Goal: Feedback & Contribution: Submit feedback/report problem

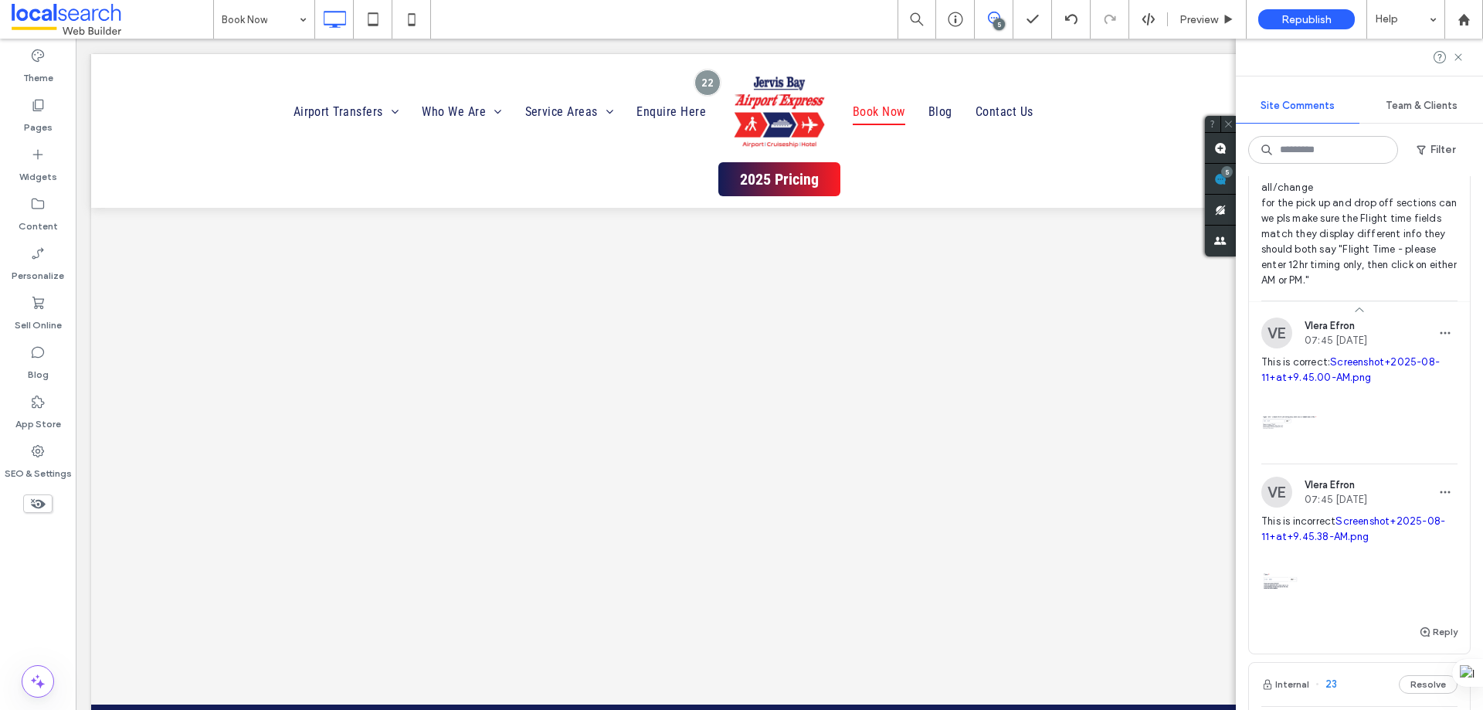
scroll to position [1159, 0]
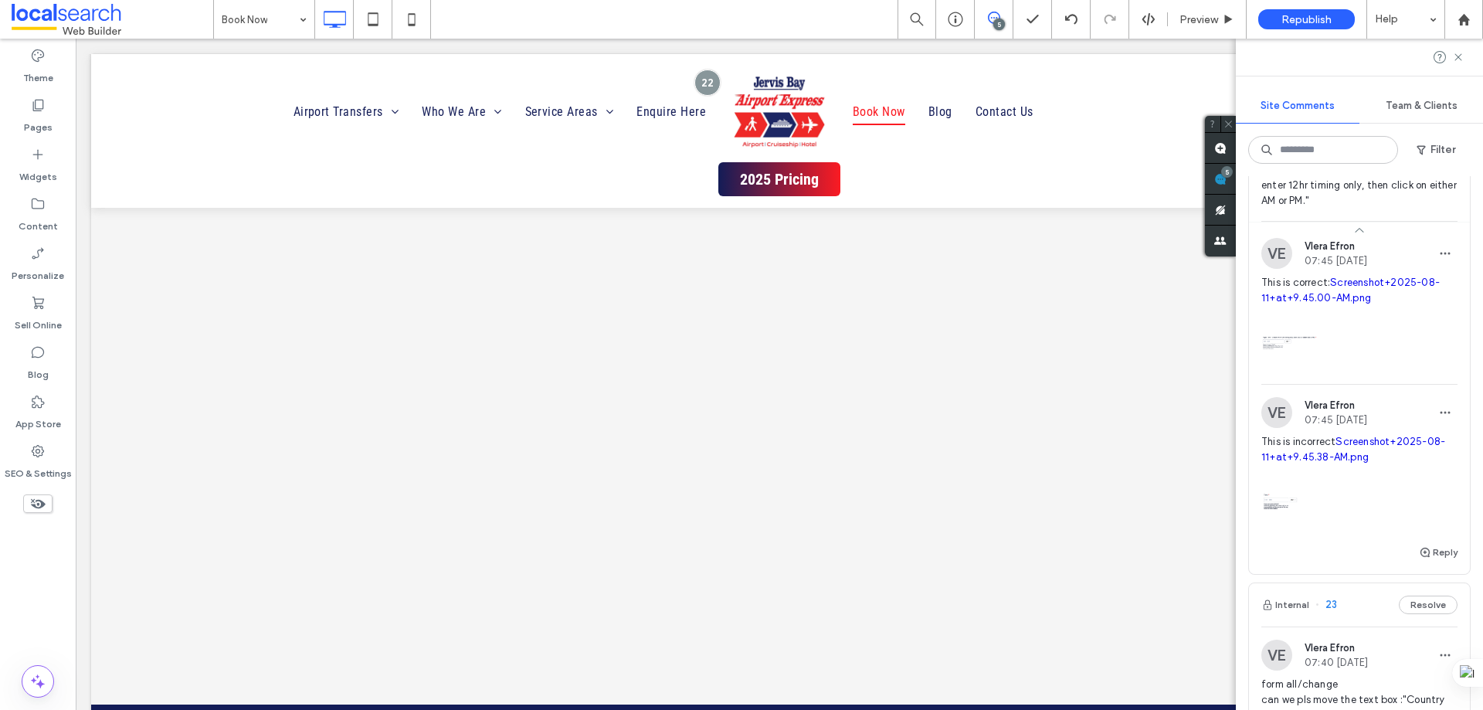
click at [1348, 445] on link "Screenshot+2025-08-11+at+9.45.38-AM.png" at bounding box center [1354, 449] width 184 height 27
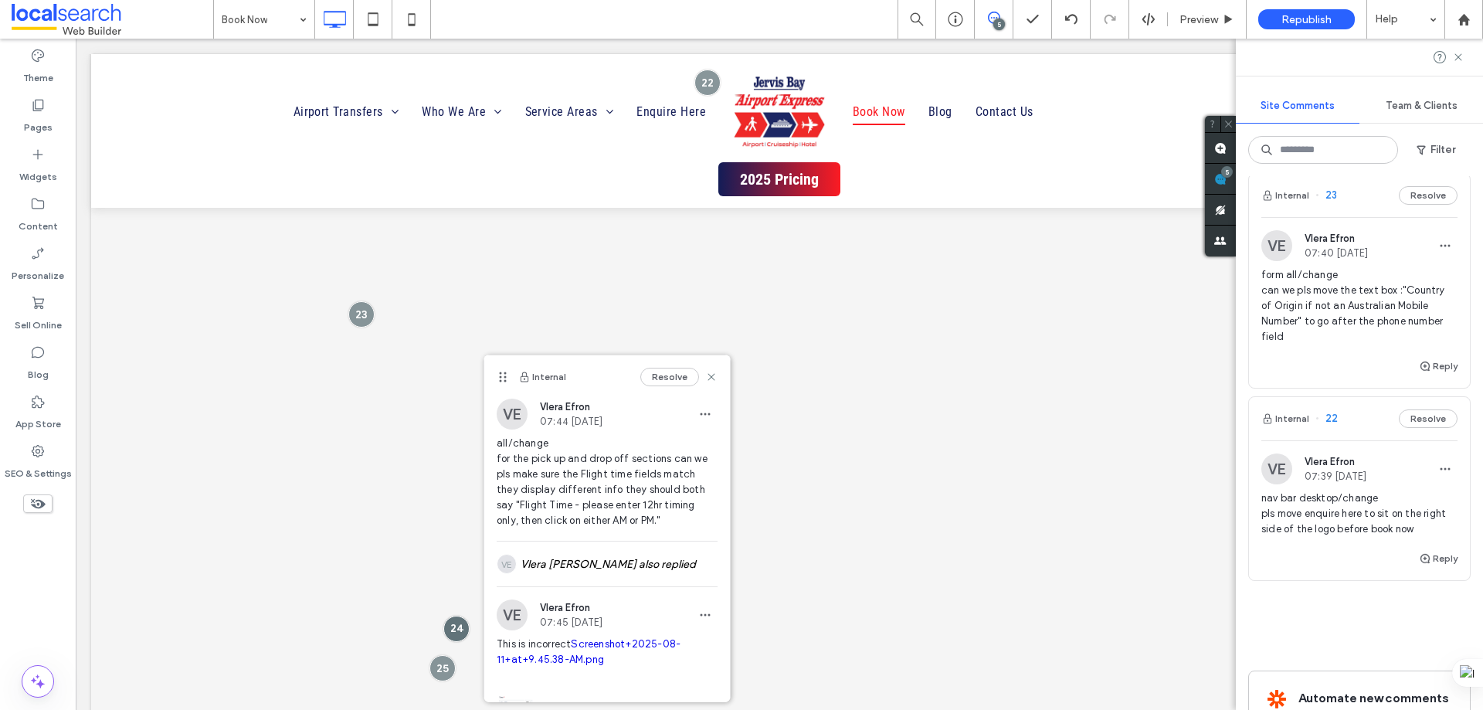
scroll to position [1545, 0]
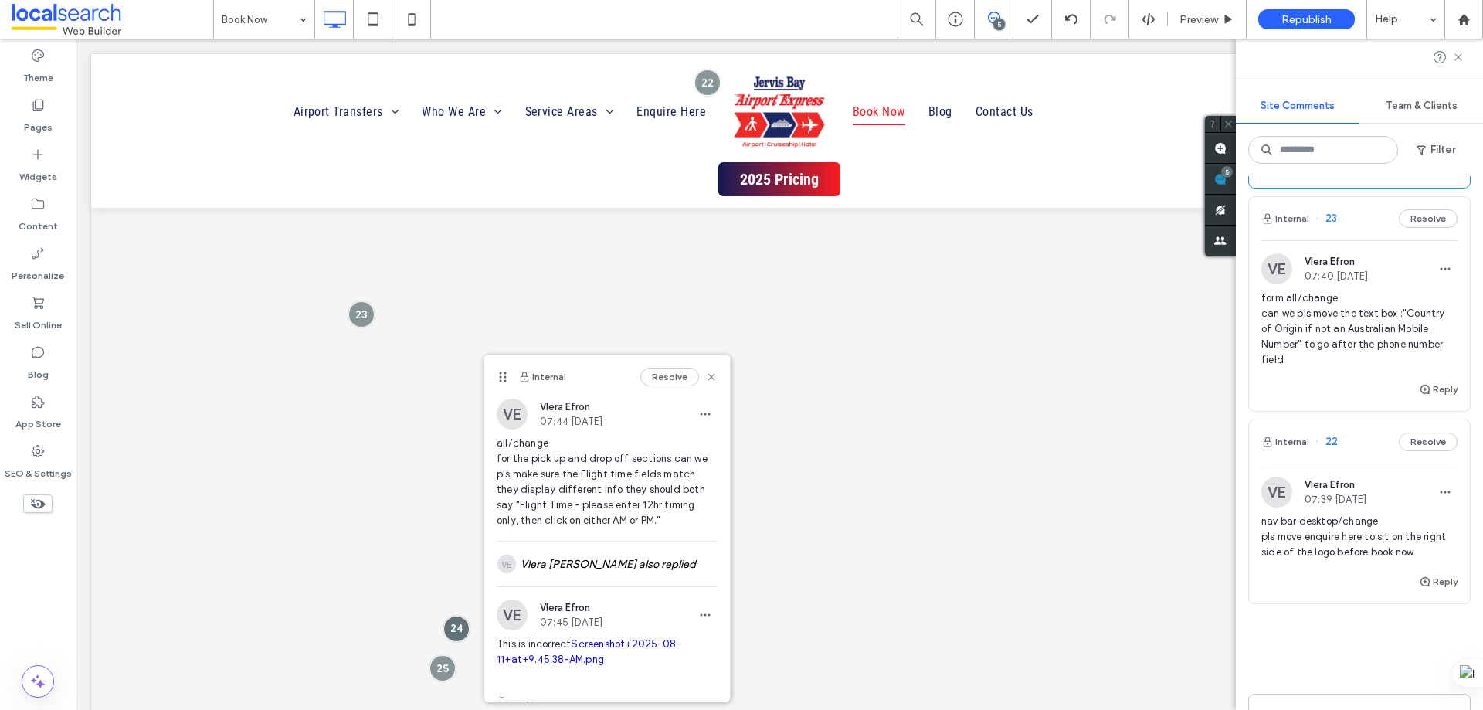
click at [1399, 253] on div "VE Vlera Efron 07:40 [DATE]" at bounding box center [1360, 268] width 196 height 31
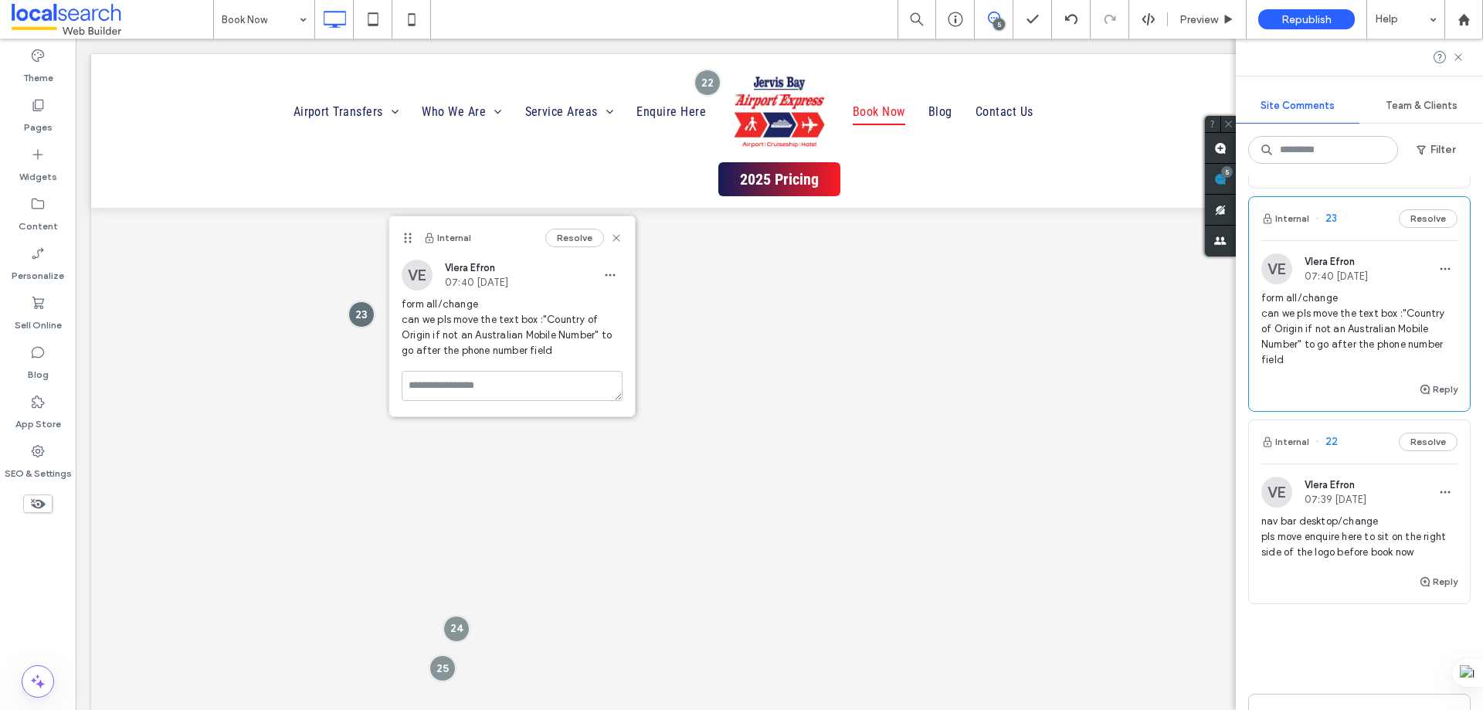
click at [1396, 253] on div "VE Vlera Efron 07:40 [DATE]" at bounding box center [1360, 268] width 196 height 31
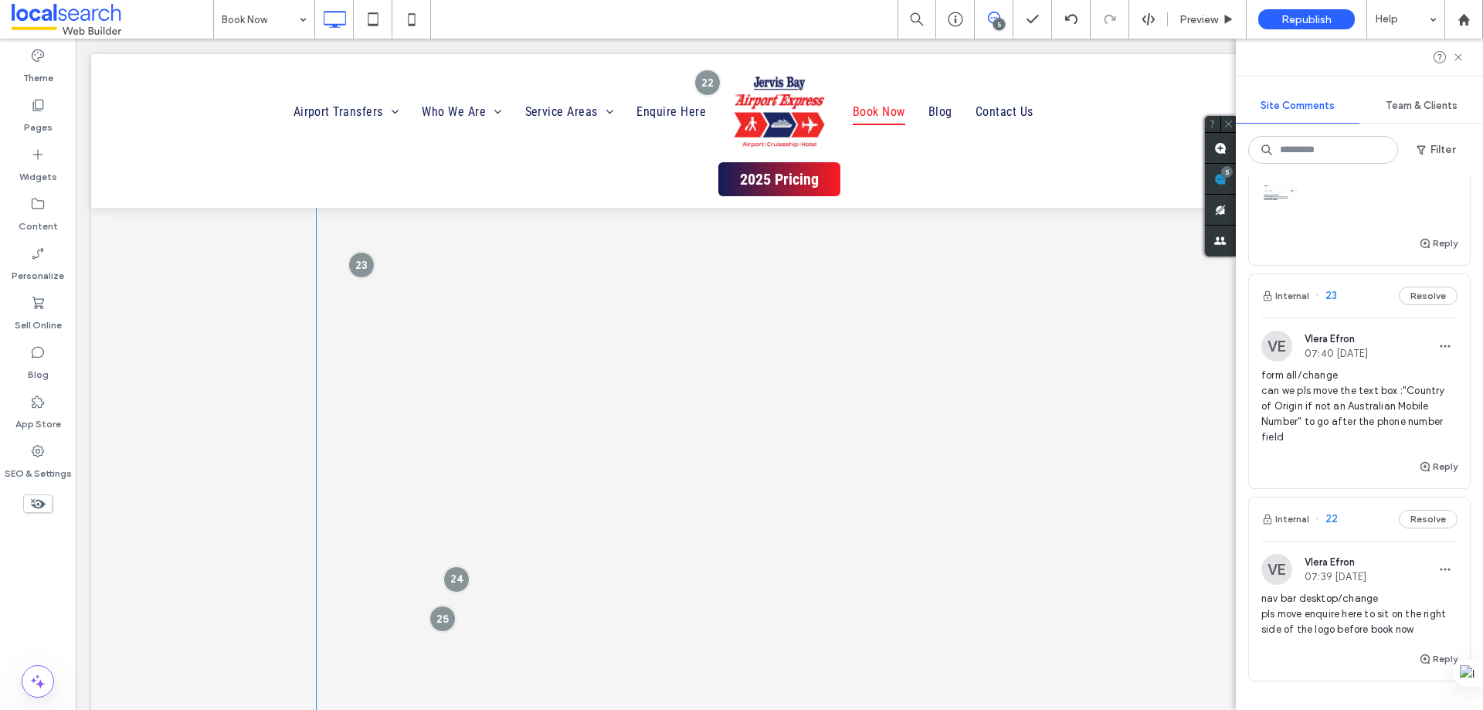
scroll to position [1245, 0]
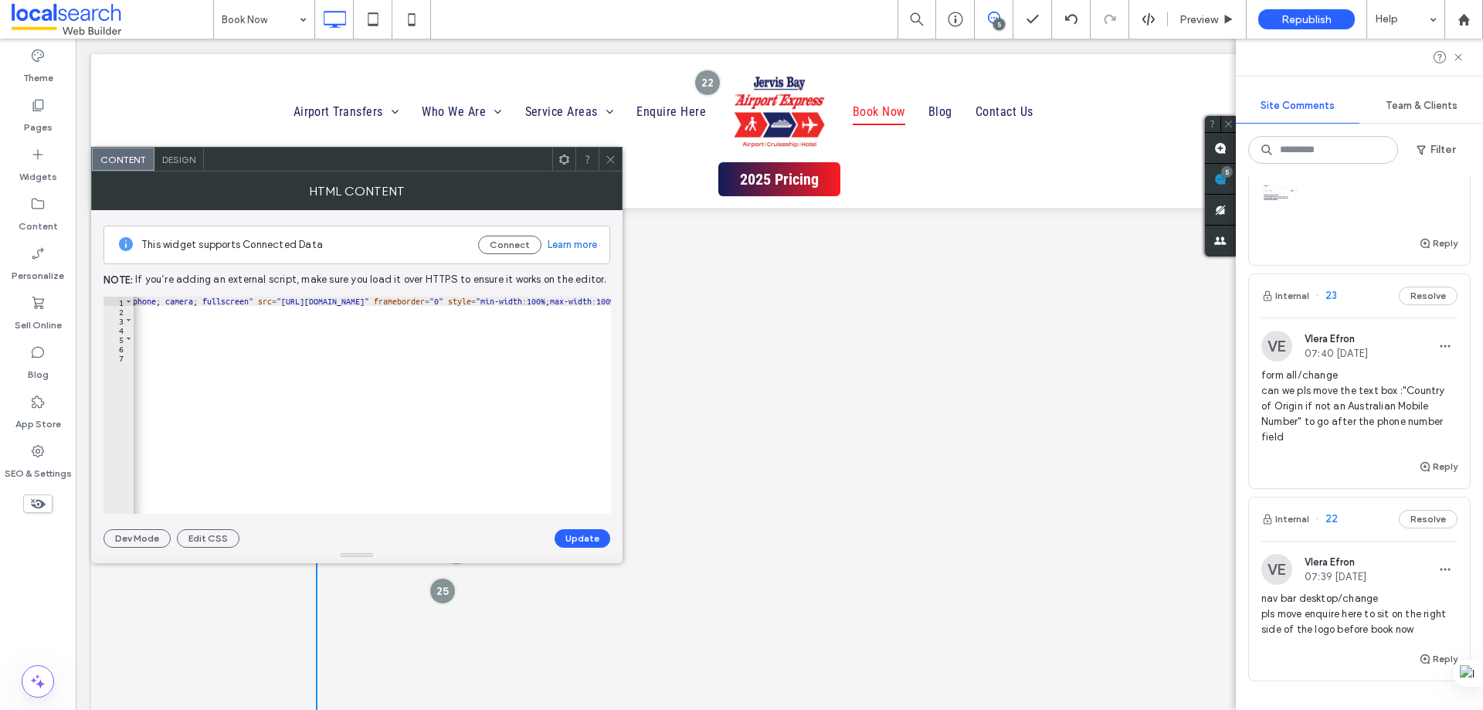
scroll to position [0, 916]
click at [396, 299] on div "< iframe id = "JotFormIFrame-240997965441875" title = "Jervis Bay Online Bookin…" at bounding box center [36, 409] width 1638 height 224
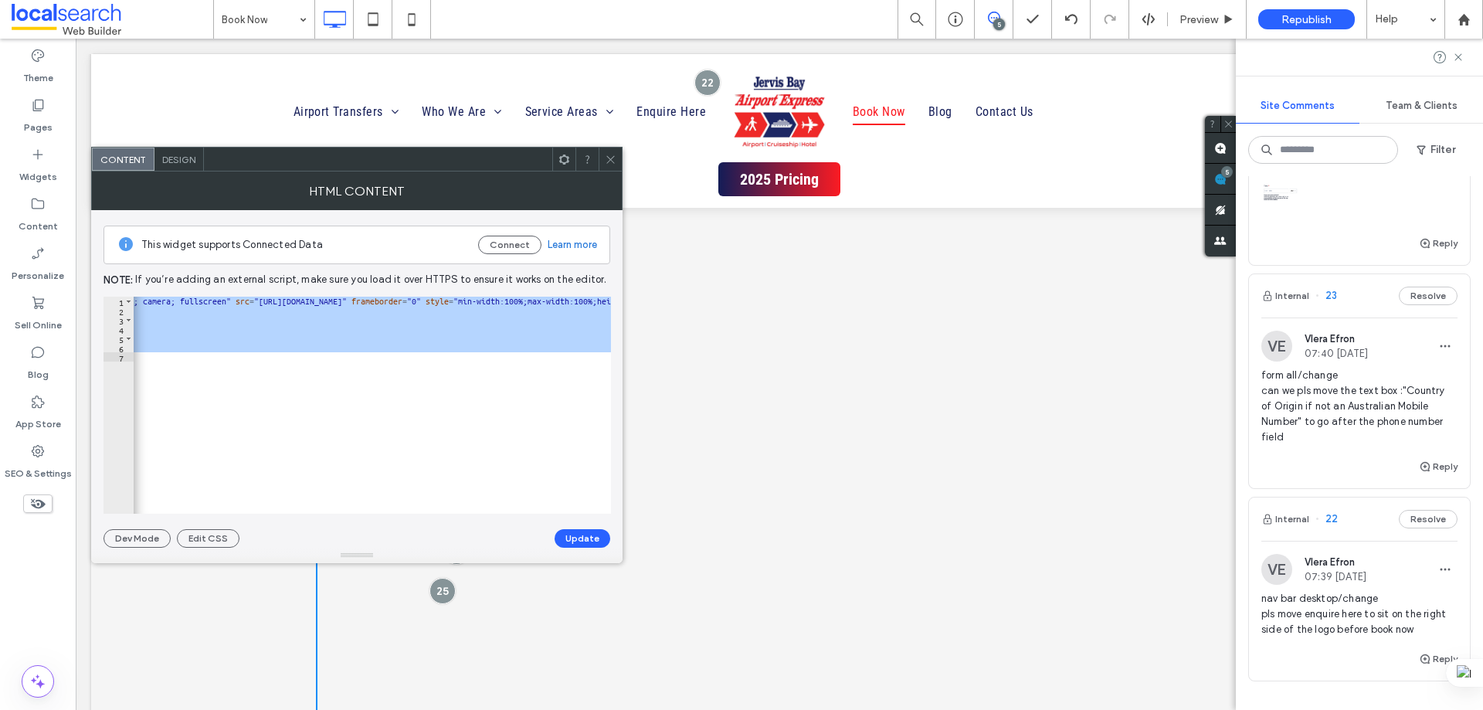
click at [402, 300] on div "< iframe id = "JotFormIFrame-240997965441875" title = "Jervis Bay Online Bookin…" at bounding box center [372, 405] width 477 height 217
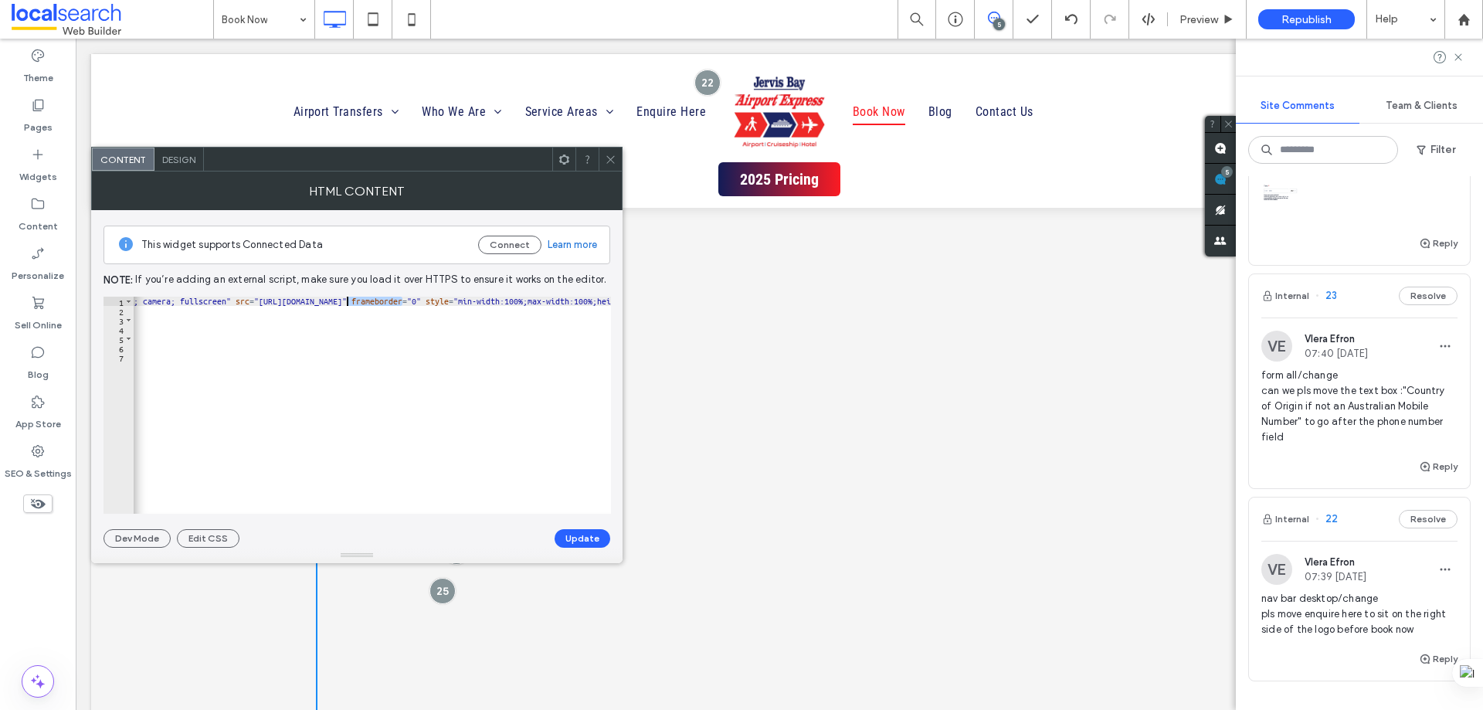
scroll to position [0, 40]
drag, startPoint x: 402, startPoint y: 300, endPoint x: 583, endPoint y: 304, distance: 181.6
click at [583, 304] on div "< iframe id = "JotFormIFrame-240997965441875" title = "Jervis Bay Online Bookin…" at bounding box center [912, 409] width 1638 height 224
click at [461, 350] on div "< iframe id = "JotFormIFrame-240997965441875" title = "Jervis Bay Online Bookin…" at bounding box center [148, 409] width 1638 height 224
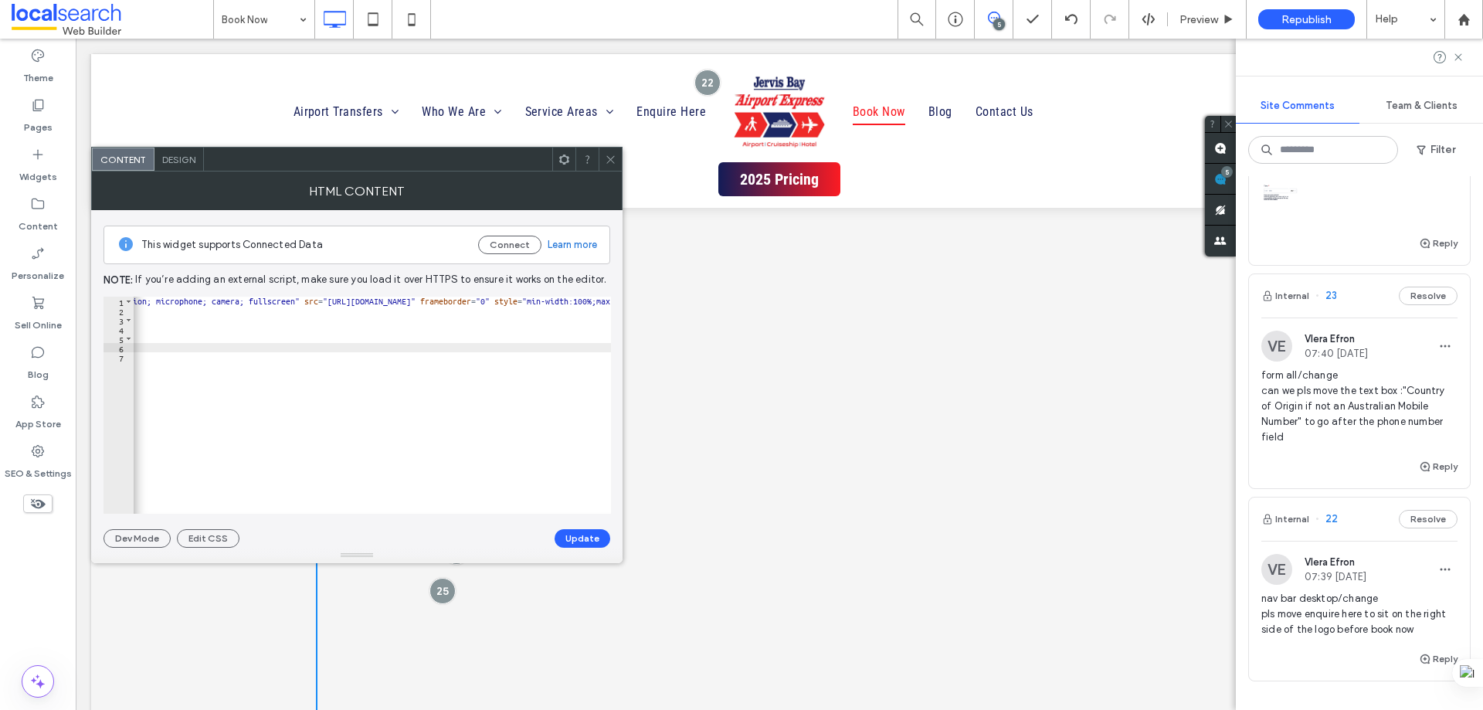
click at [471, 299] on div "< iframe id = "JotFormIFrame-240997965441875" title = "Jervis Bay Online Bookin…" at bounding box center [105, 409] width 1638 height 224
paste textarea "**********"
type textarea "**********"
click at [579, 538] on button "Update" at bounding box center [583, 538] width 56 height 19
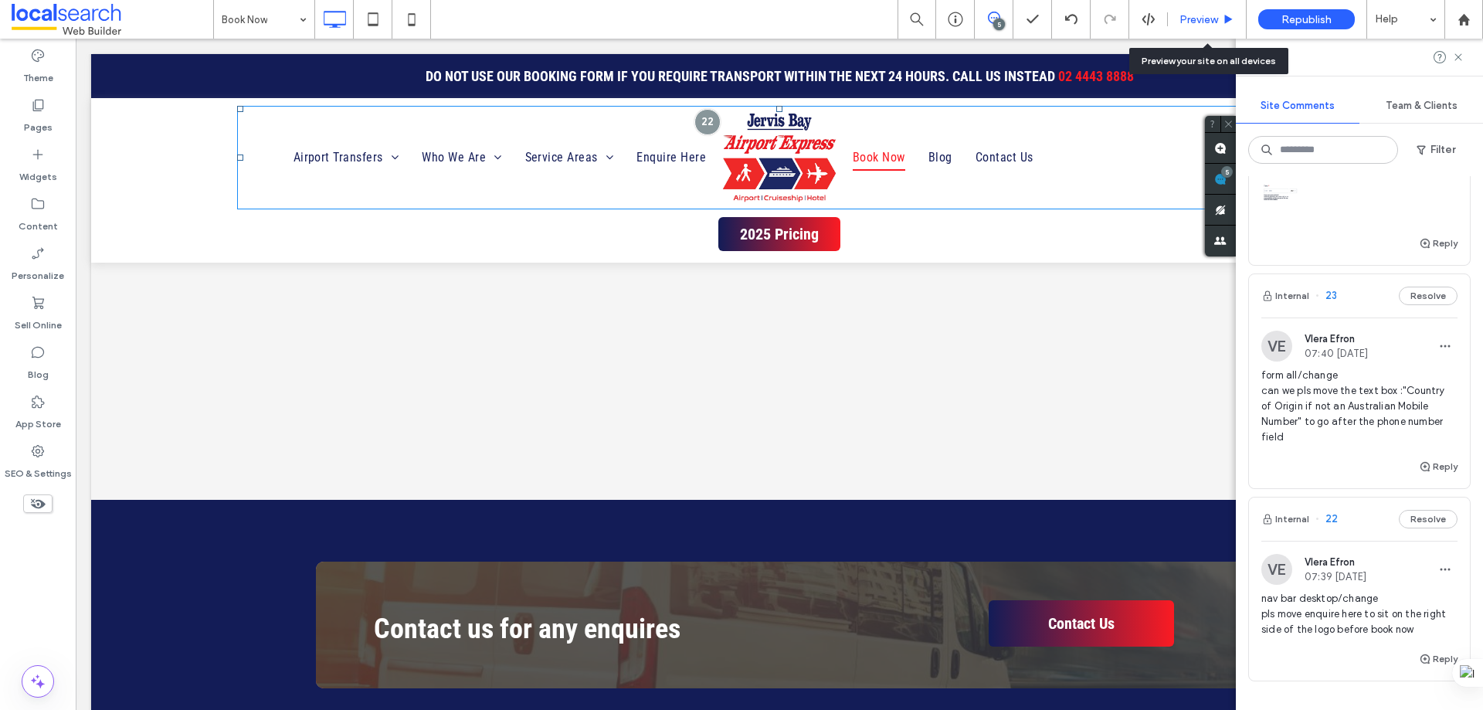
click at [1215, 11] on div "Preview" at bounding box center [1207, 19] width 79 height 39
click at [1211, 15] on span "Preview" at bounding box center [1199, 19] width 39 height 13
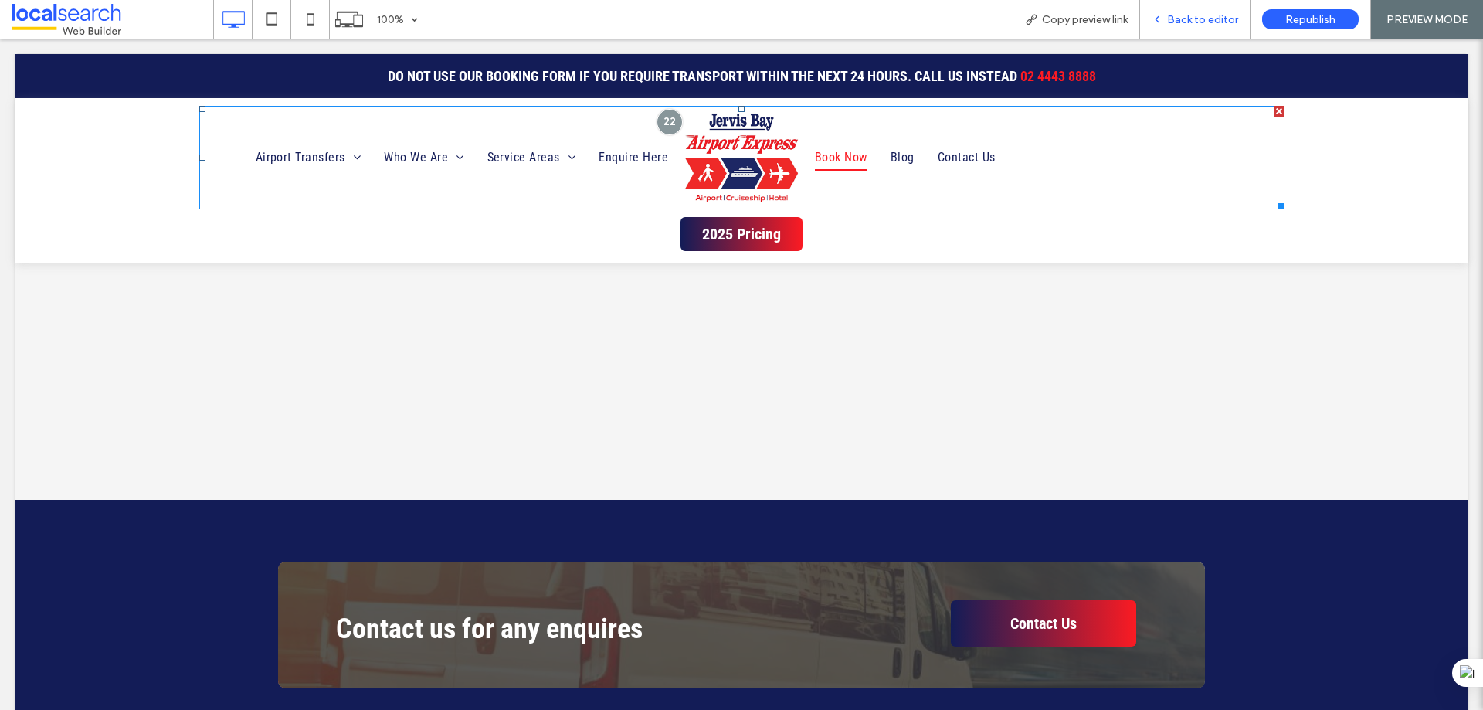
click at [1178, 20] on span "Back to editor" at bounding box center [1202, 19] width 71 height 13
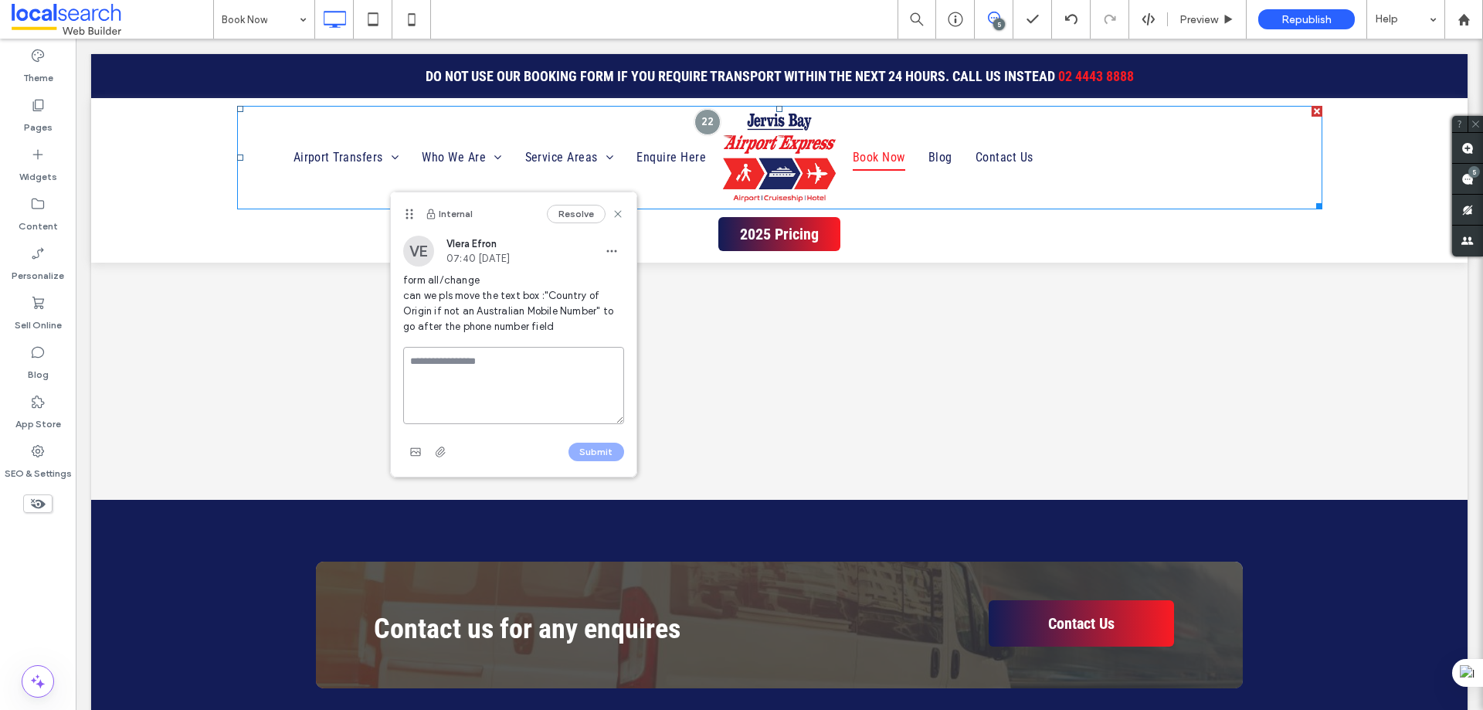
click at [506, 368] on textarea at bounding box center [513, 385] width 221 height 77
type textarea "**********"
click at [593, 450] on button "Submit" at bounding box center [597, 452] width 56 height 19
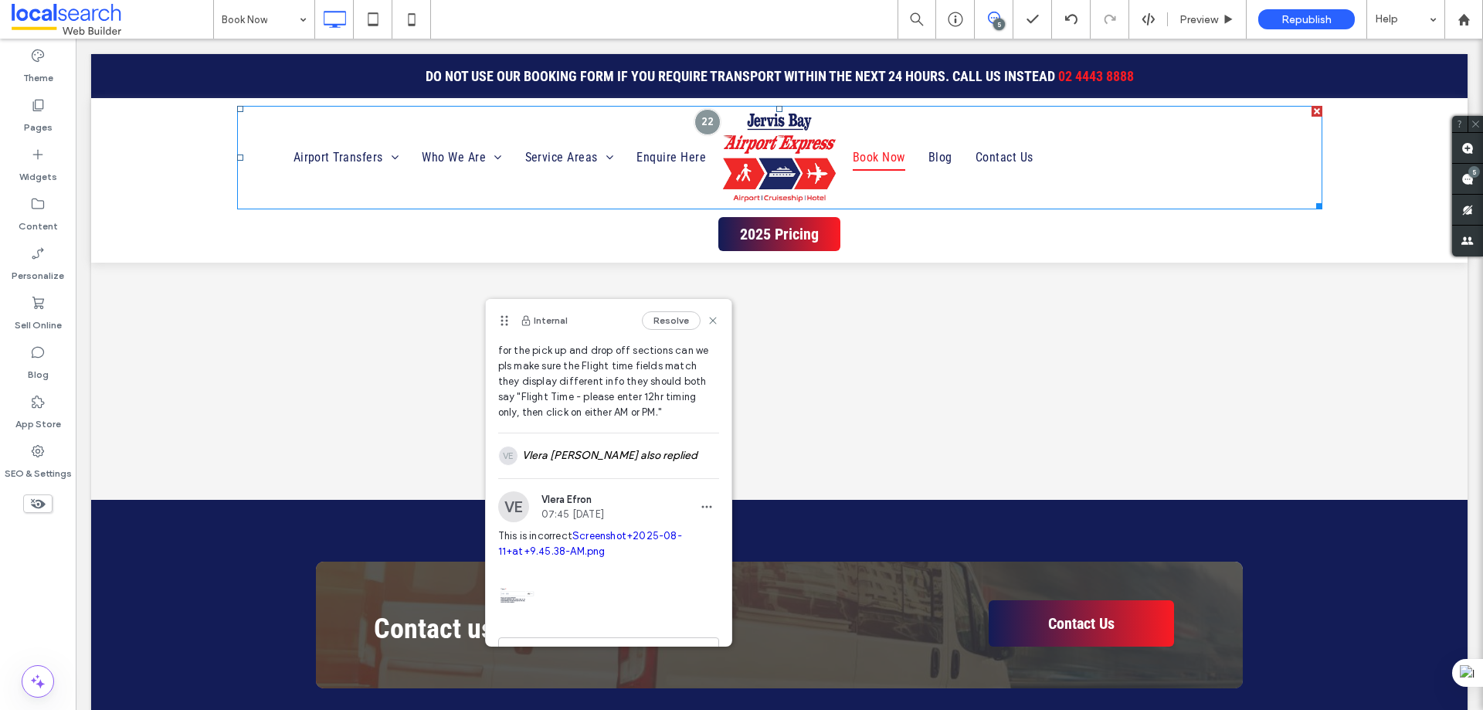
scroll to position [77, 0]
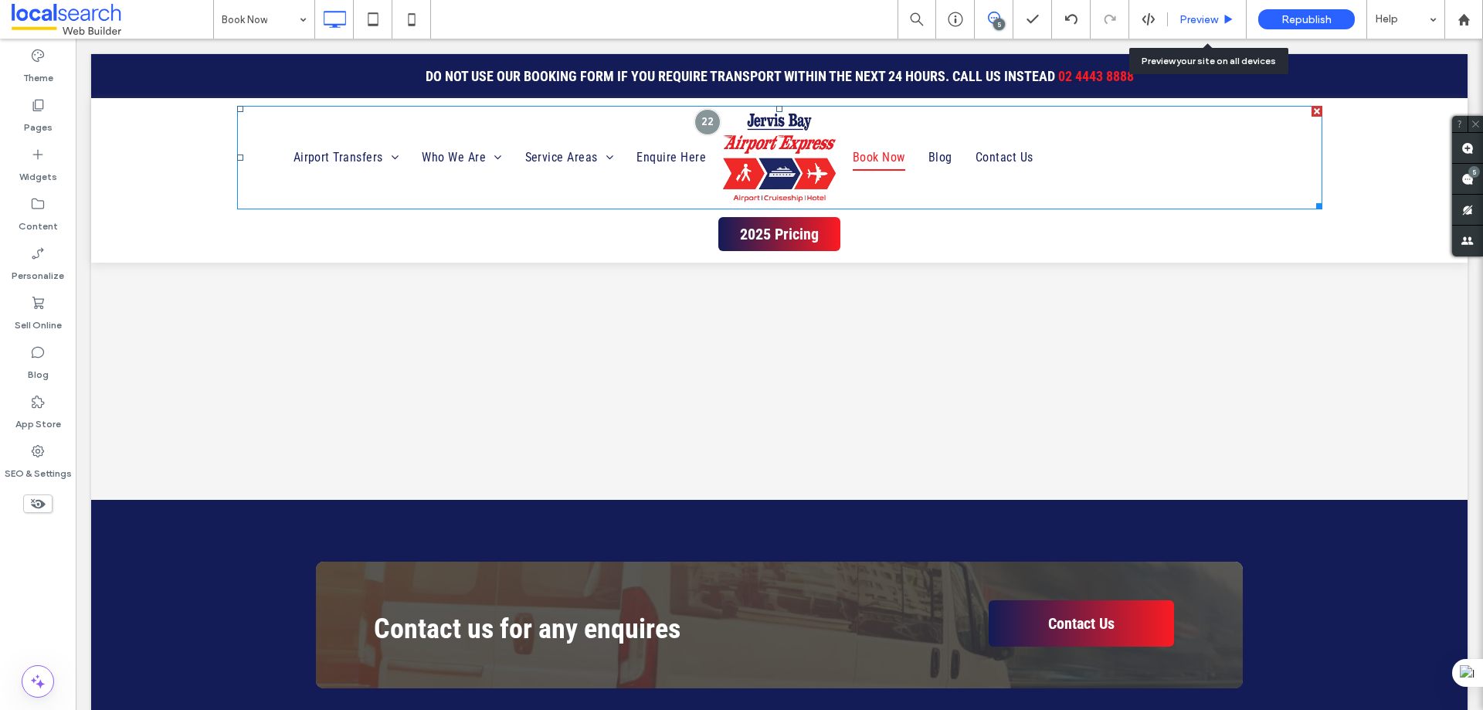
click at [1208, 16] on span "Preview" at bounding box center [1199, 19] width 39 height 13
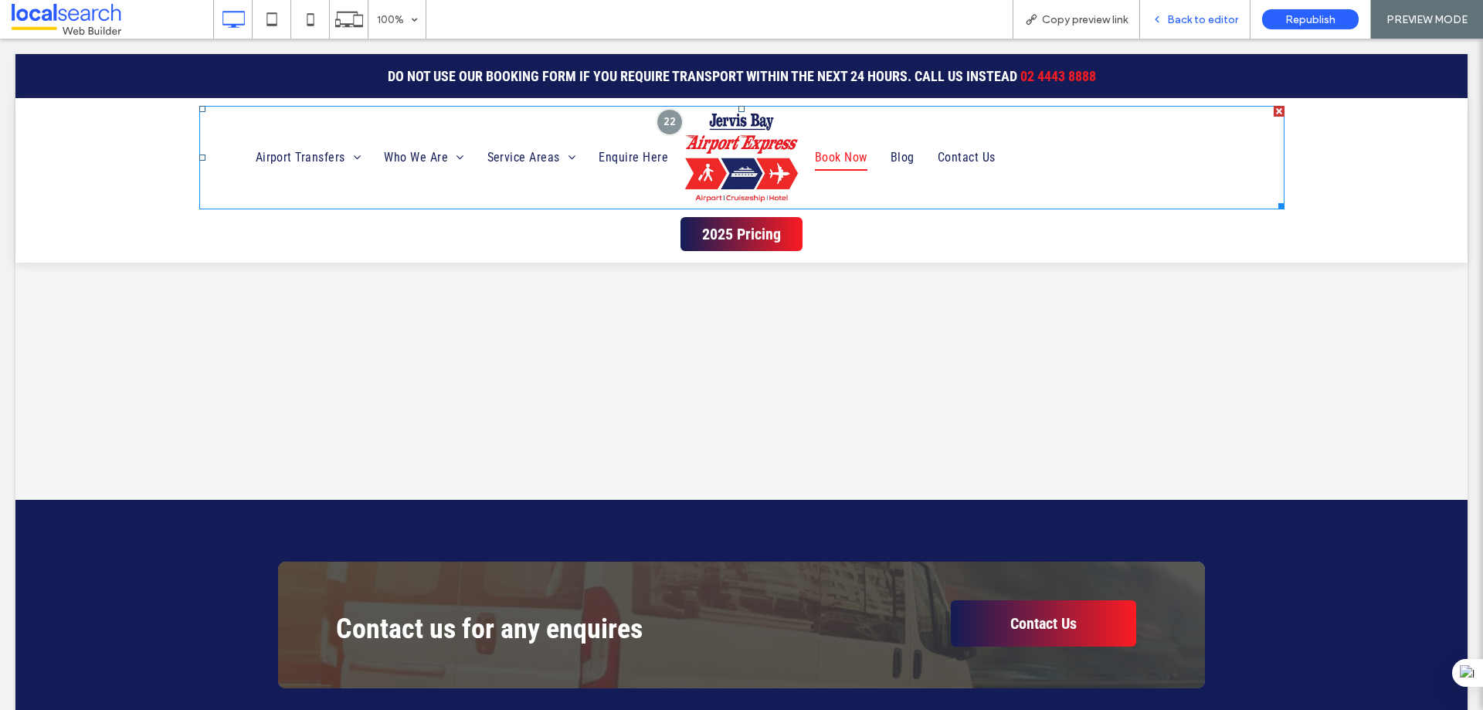
click at [1203, 25] on span "Back to editor" at bounding box center [1202, 19] width 71 height 13
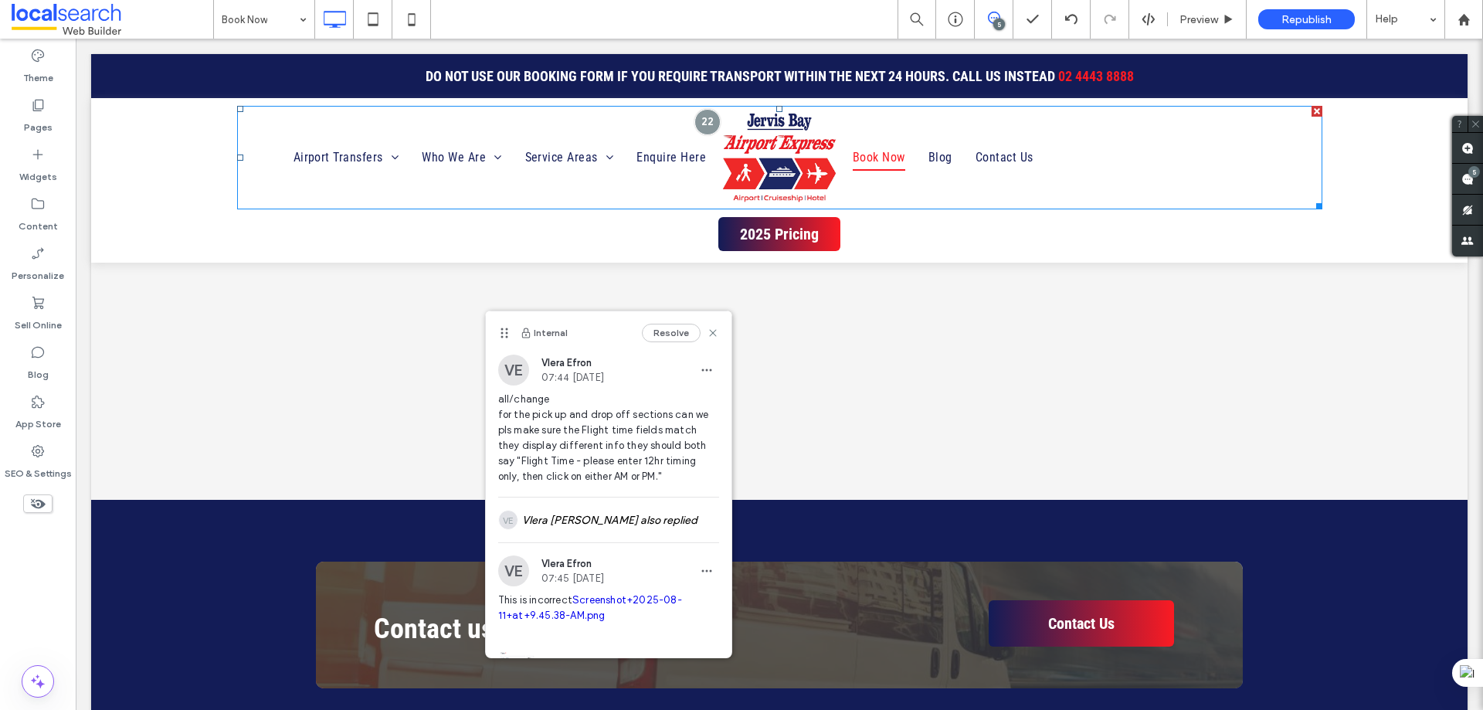
click at [588, 600] on link "Screenshot+2025-08-11+at+9.45.38-AM.png" at bounding box center [590, 607] width 184 height 27
click at [709, 330] on use at bounding box center [712, 333] width 7 height 7
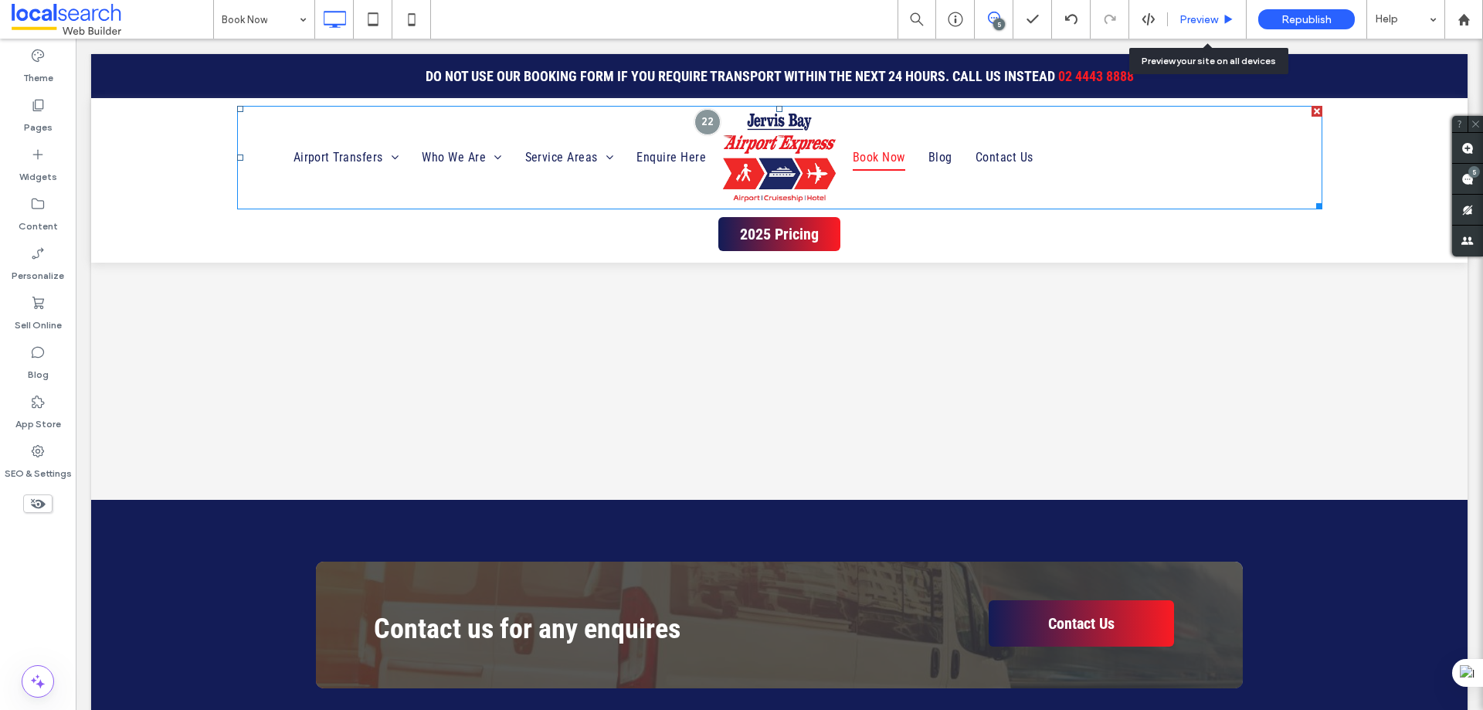
click at [1204, 25] on span "Preview" at bounding box center [1199, 19] width 39 height 13
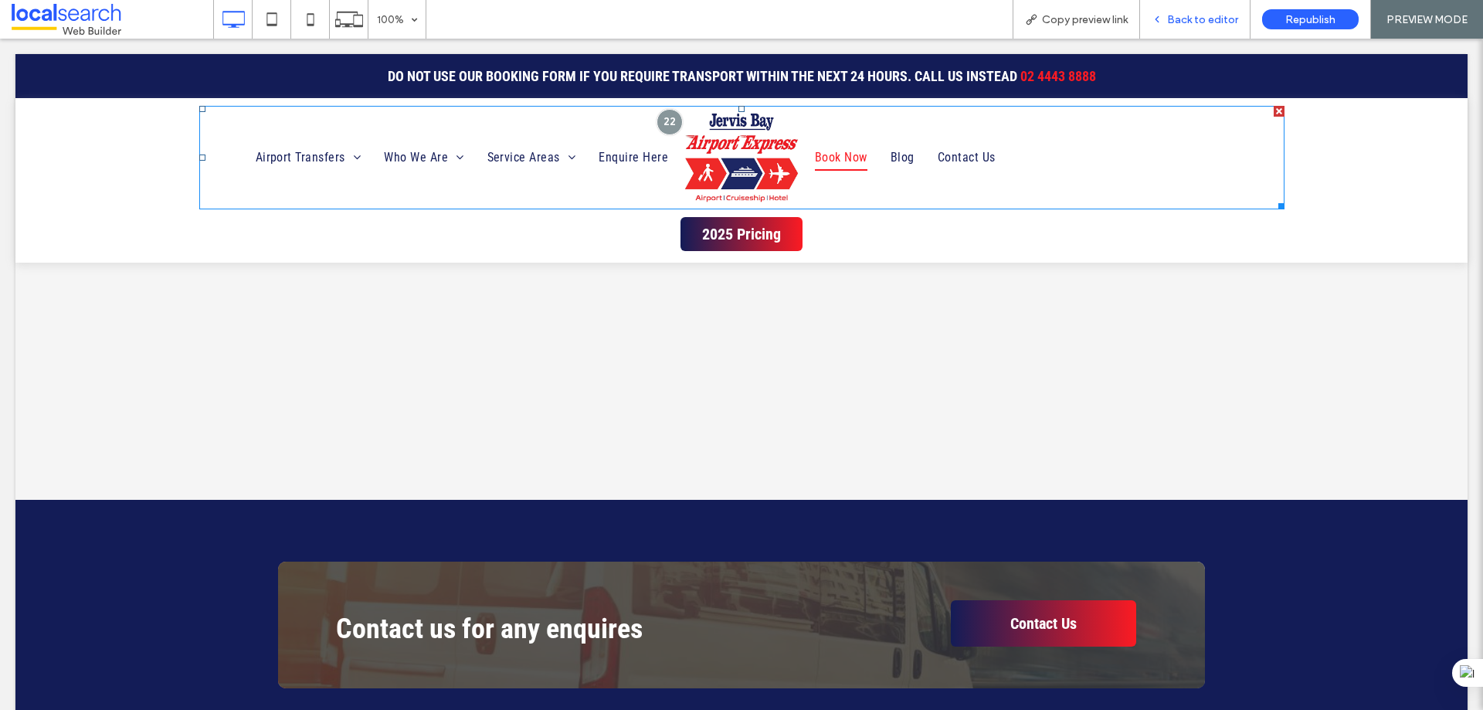
click at [1196, 22] on span "Back to editor" at bounding box center [1202, 19] width 71 height 13
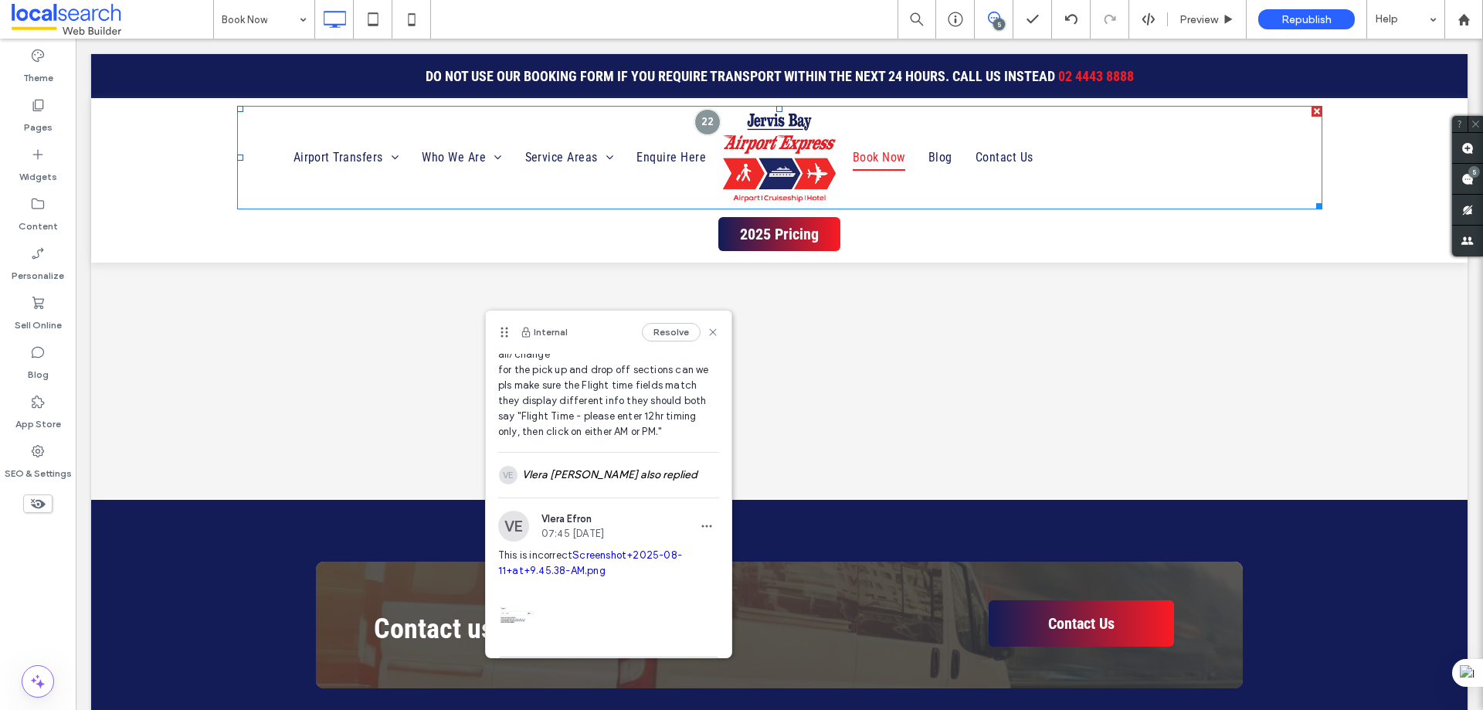
scroll to position [90, 0]
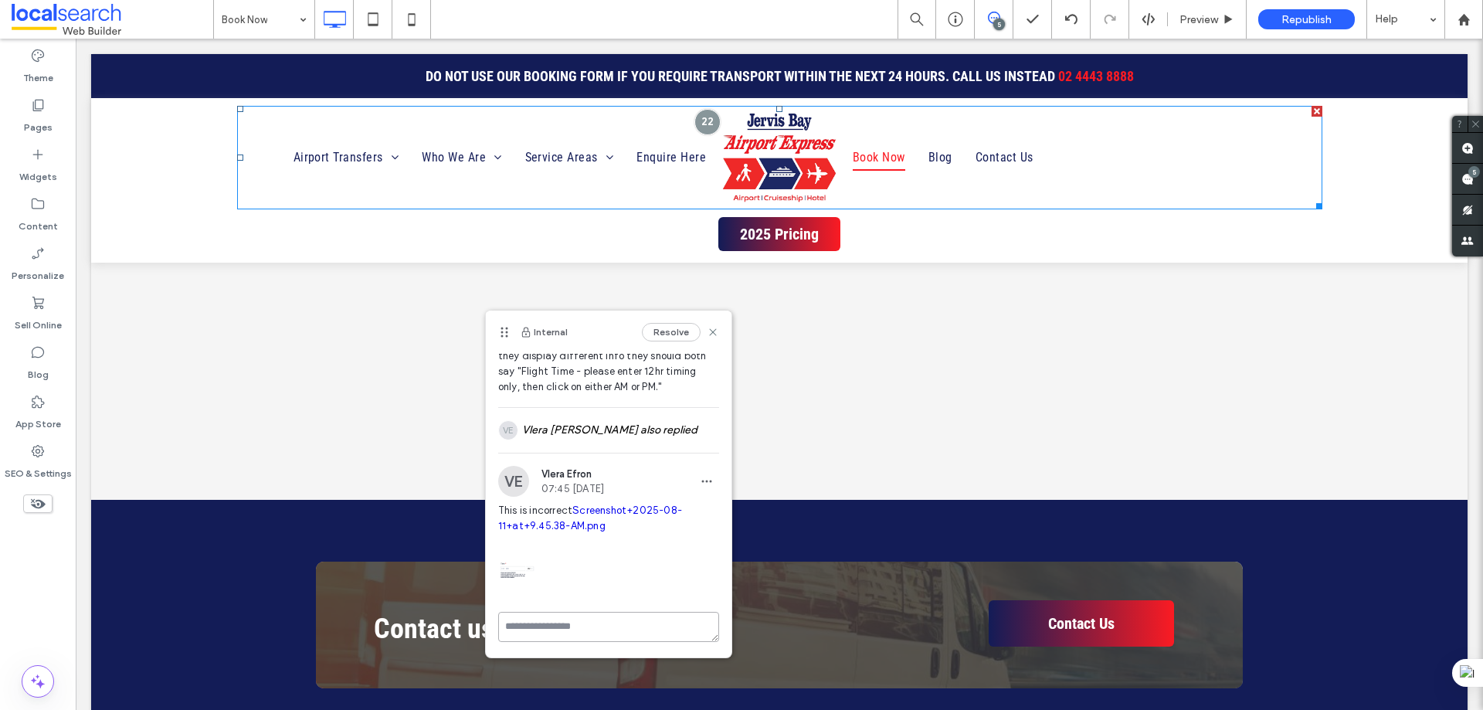
click at [566, 634] on textarea at bounding box center [608, 627] width 221 height 30
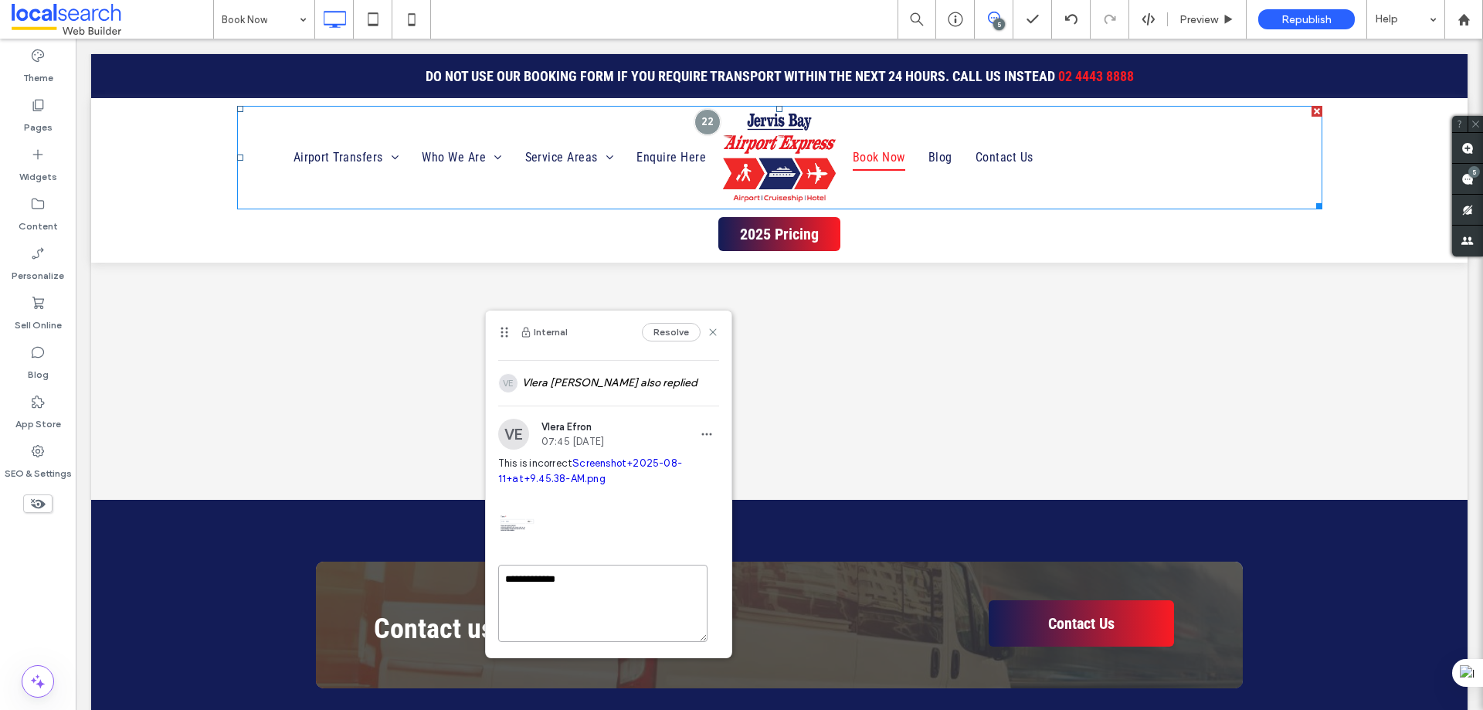
scroll to position [174, 0]
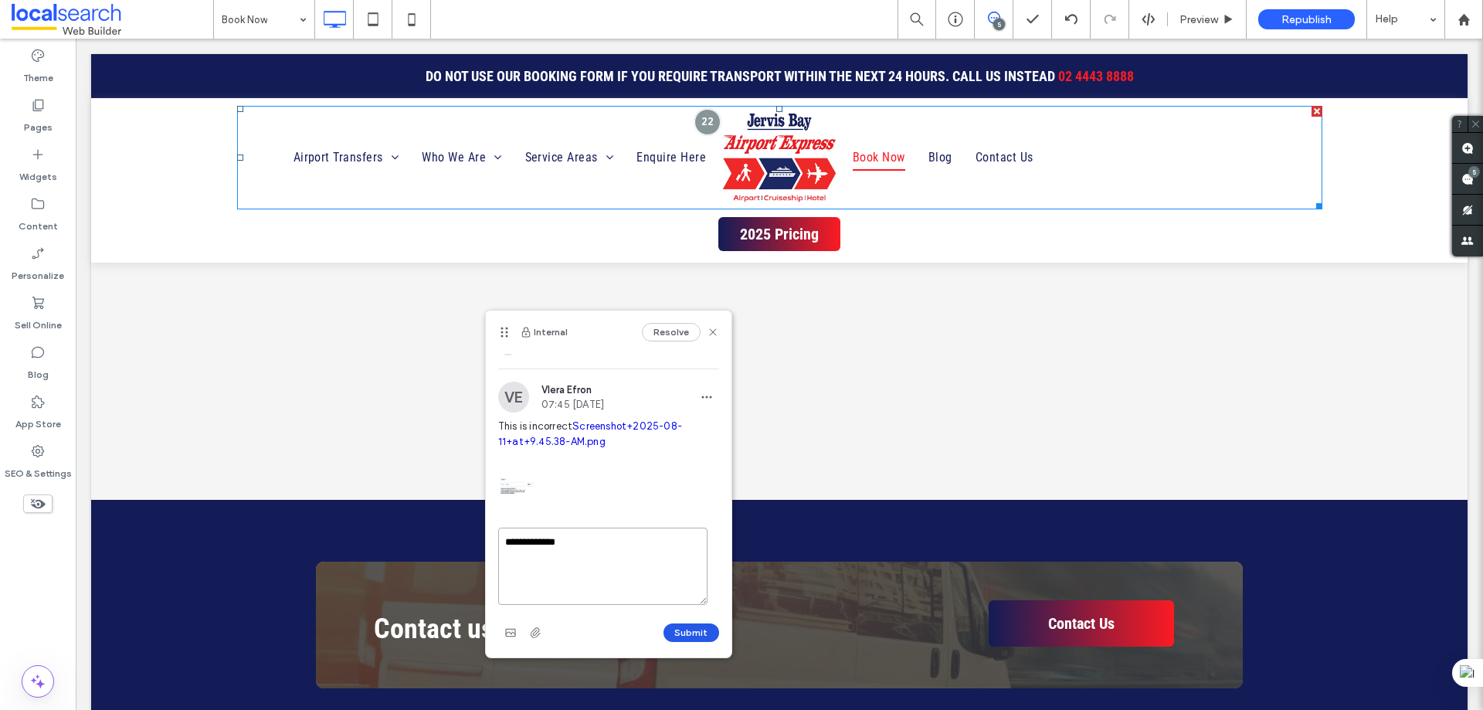
type textarea "**********"
click at [664, 627] on button "Submit" at bounding box center [692, 632] width 56 height 19
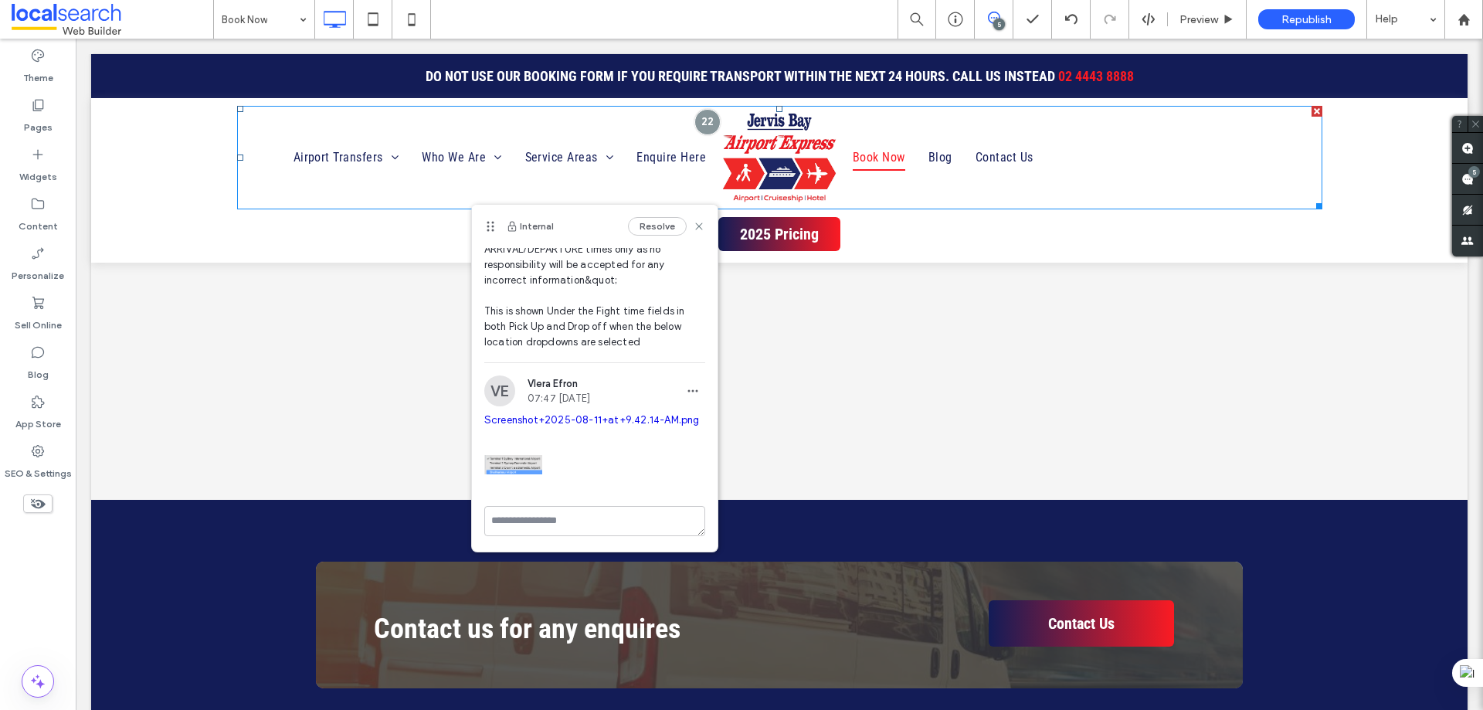
scroll to position [168, 0]
click at [505, 460] on img at bounding box center [513, 465] width 58 height 58
click at [542, 414] on link "Screenshot+2025-08-11+at+9.42.14-AM.png" at bounding box center [592, 420] width 216 height 12
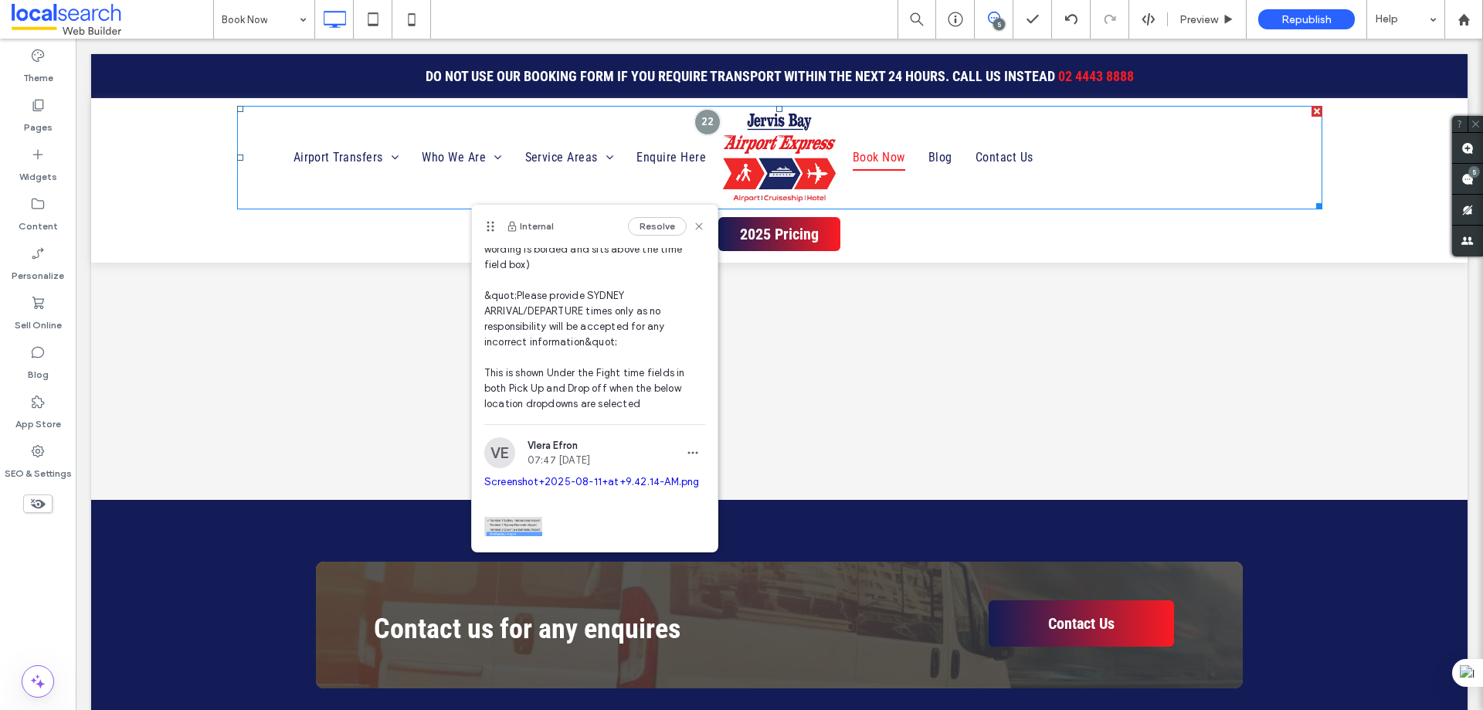
scroll to position [13, 0]
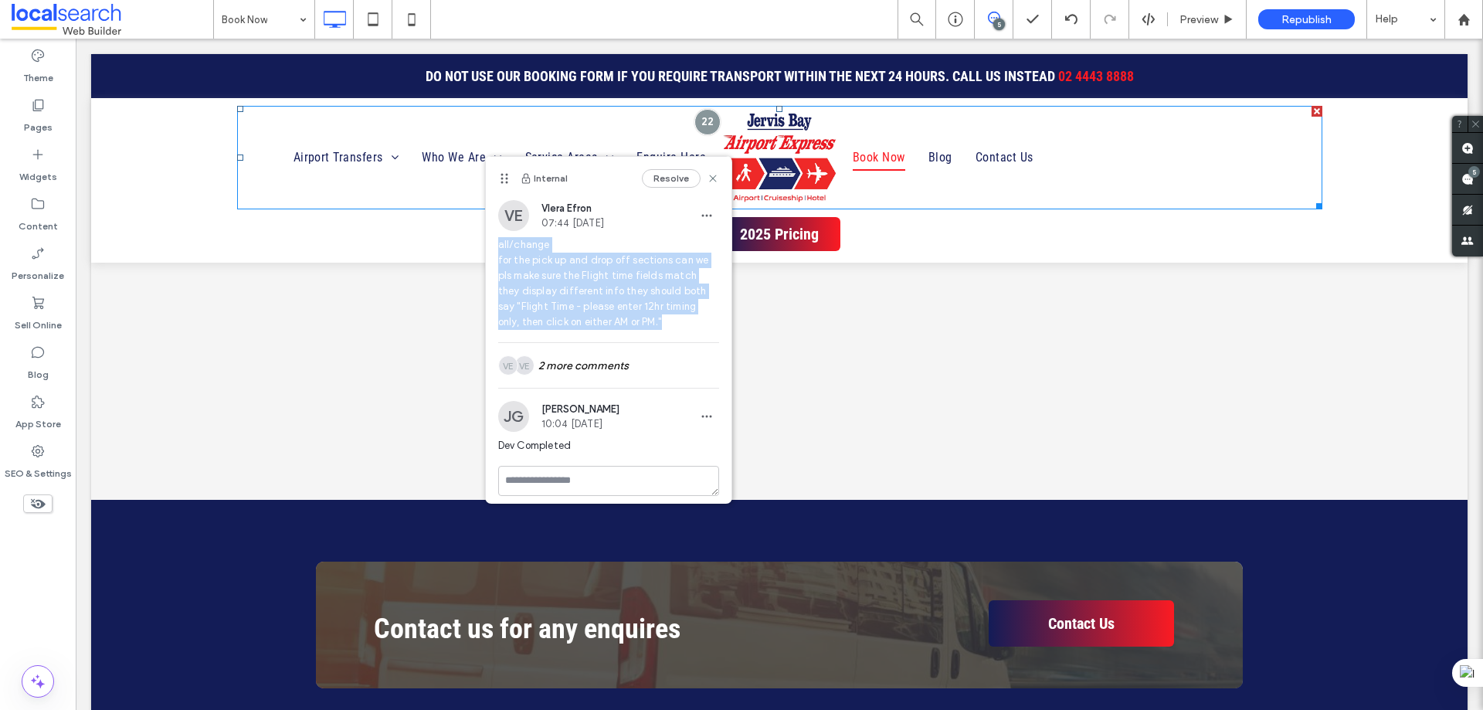
drag, startPoint x: 670, startPoint y: 318, endPoint x: 498, endPoint y: 250, distance: 184.8
click at [498, 250] on span "all/change for the pick up and drop off sections can we pls make sure the Fligh…" at bounding box center [608, 283] width 221 height 93
copy span "all/change for the pick up and drop off sections can we pls make sure the Fligh…"
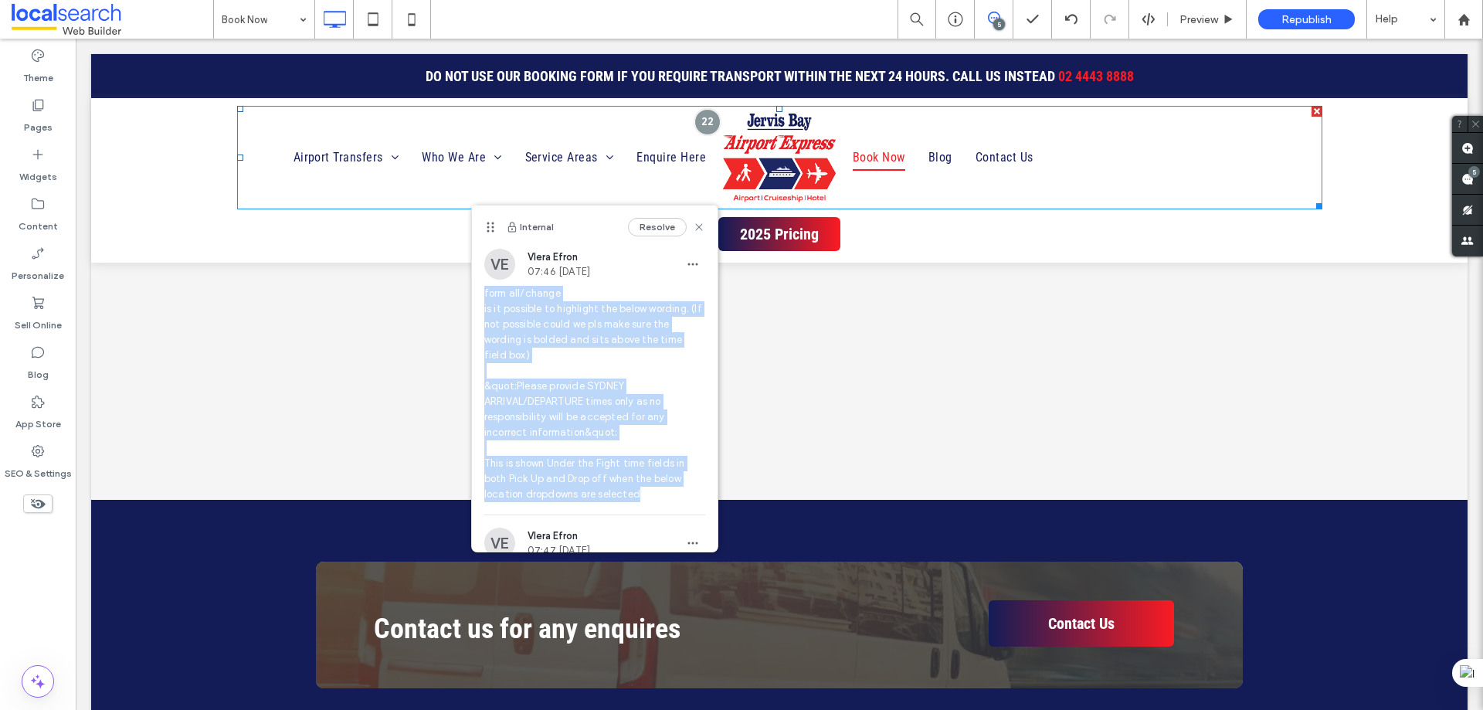
drag, startPoint x: 484, startPoint y: 289, endPoint x: 679, endPoint y: 506, distance: 291.6
click at [679, 506] on div "form all/change is it possible to highlight the below wording. (If not possible…" at bounding box center [594, 400] width 221 height 229
copy span "form all/change is it possible to highlight the below wording. (If not possible…"
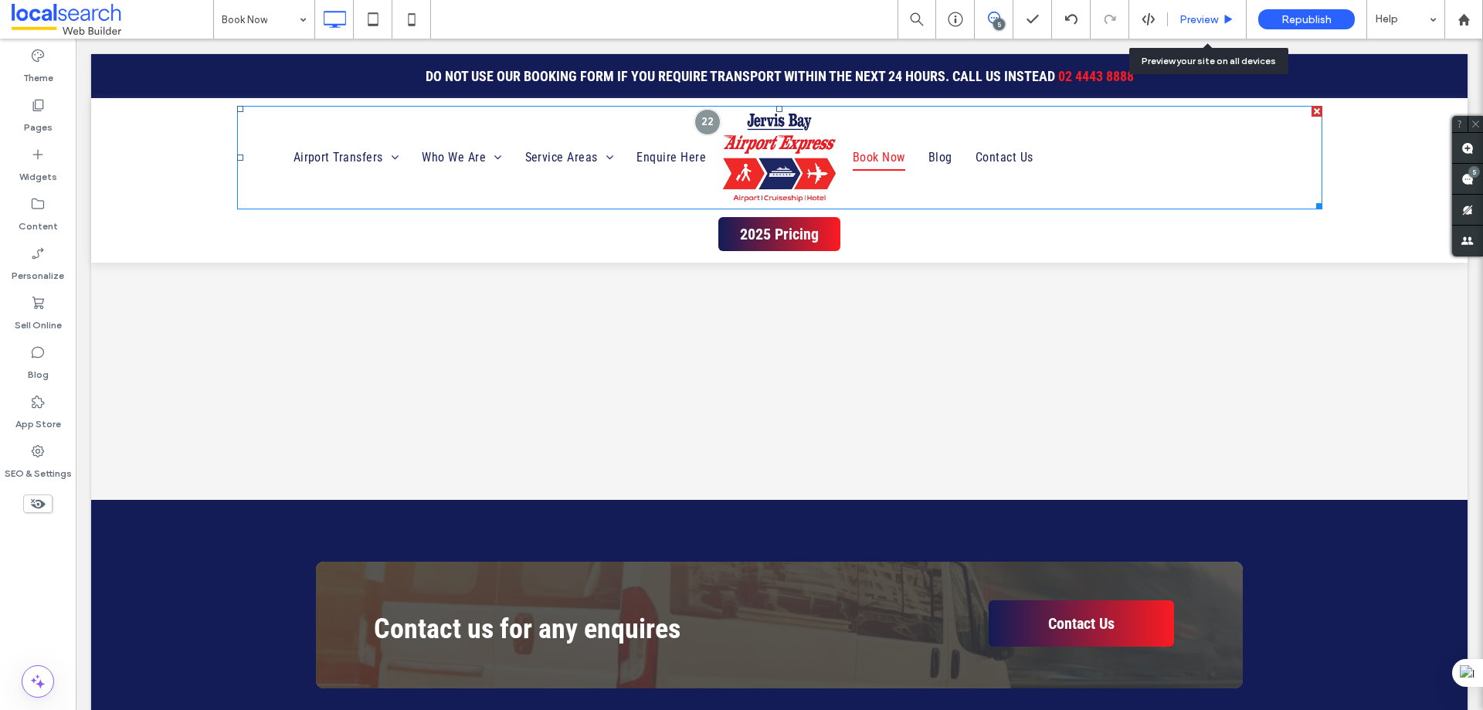
click at [1194, 18] on span "Preview" at bounding box center [1199, 19] width 39 height 13
